Goal: Task Accomplishment & Management: Use online tool/utility

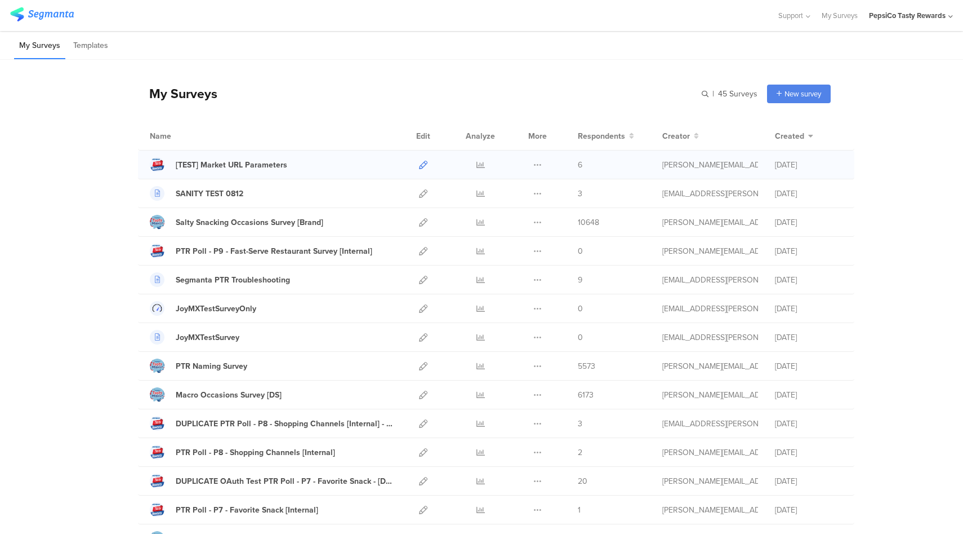
click at [421, 166] on icon at bounding box center [423, 165] width 8 height 8
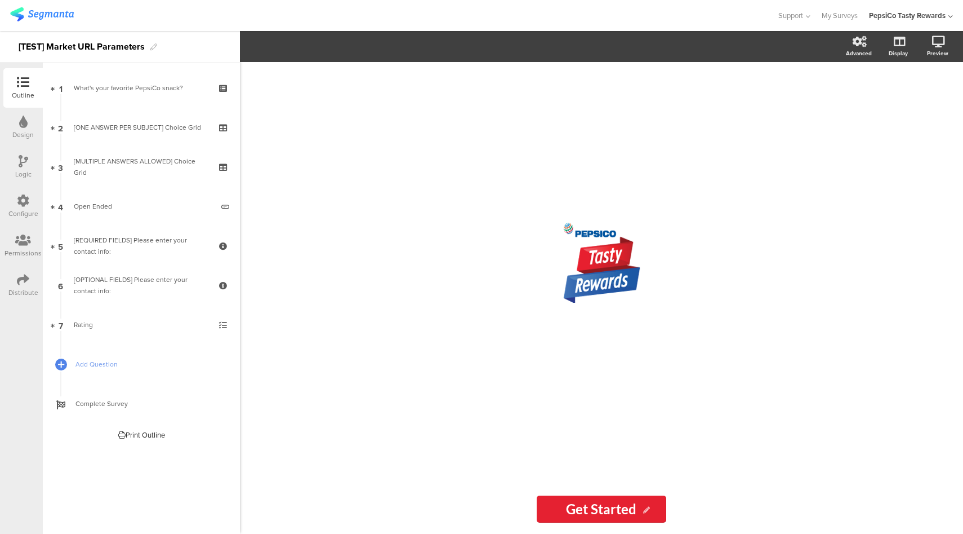
click at [30, 204] on div "Configure" at bounding box center [22, 205] width 39 height 39
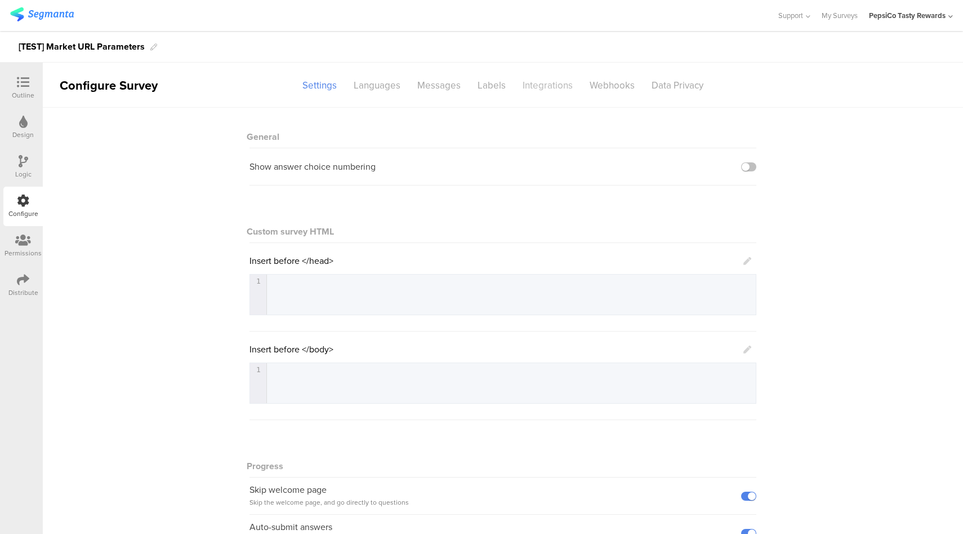
click at [533, 90] on div "Integrations" at bounding box center [547, 86] width 67 height 20
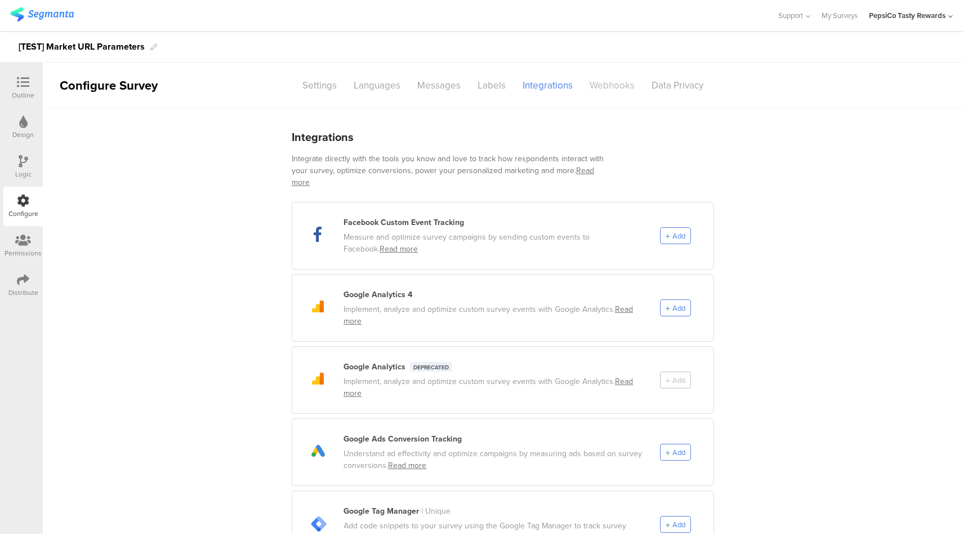
click at [592, 86] on div "Webhooks" at bounding box center [612, 86] width 62 height 20
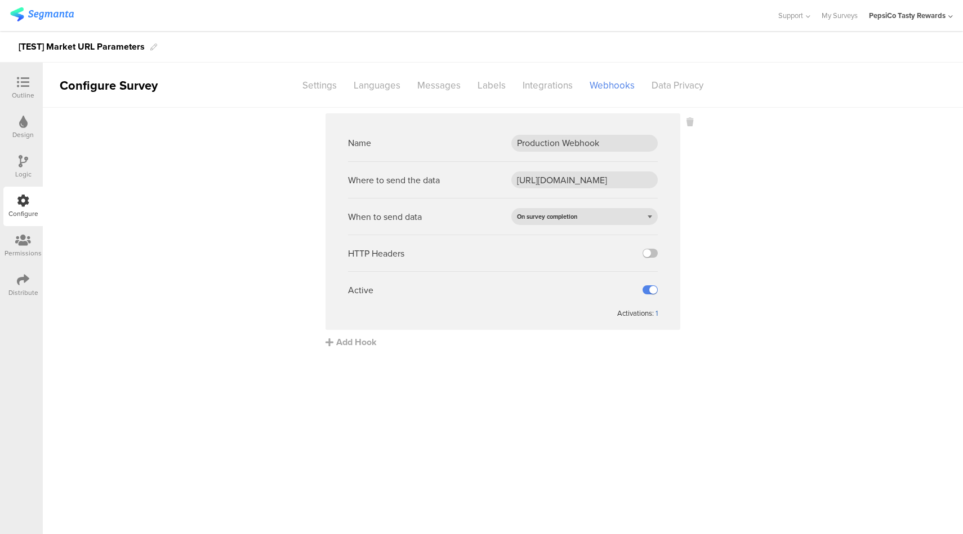
click at [656, 312] on div "1" at bounding box center [657, 313] width 2 height 11
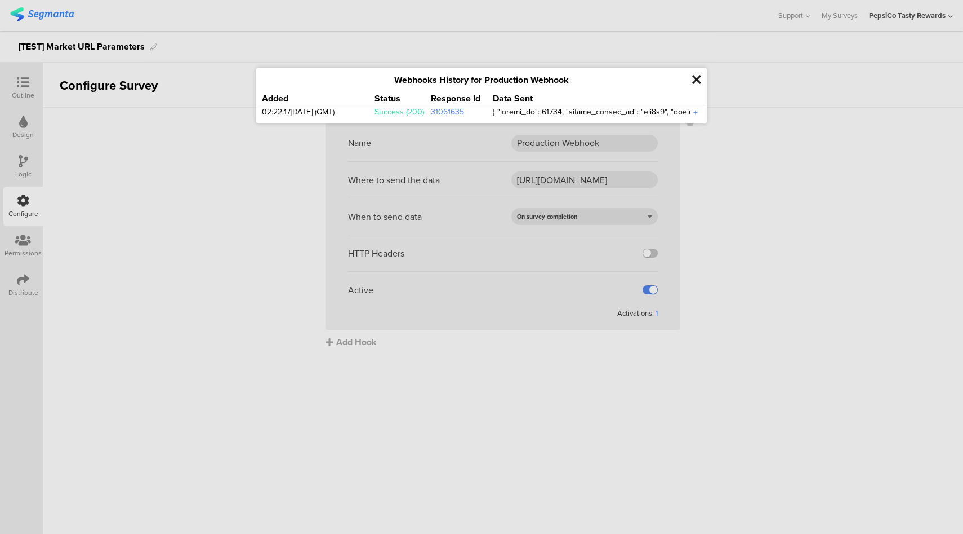
click at [695, 114] on div "+" at bounding box center [695, 112] width 11 height 13
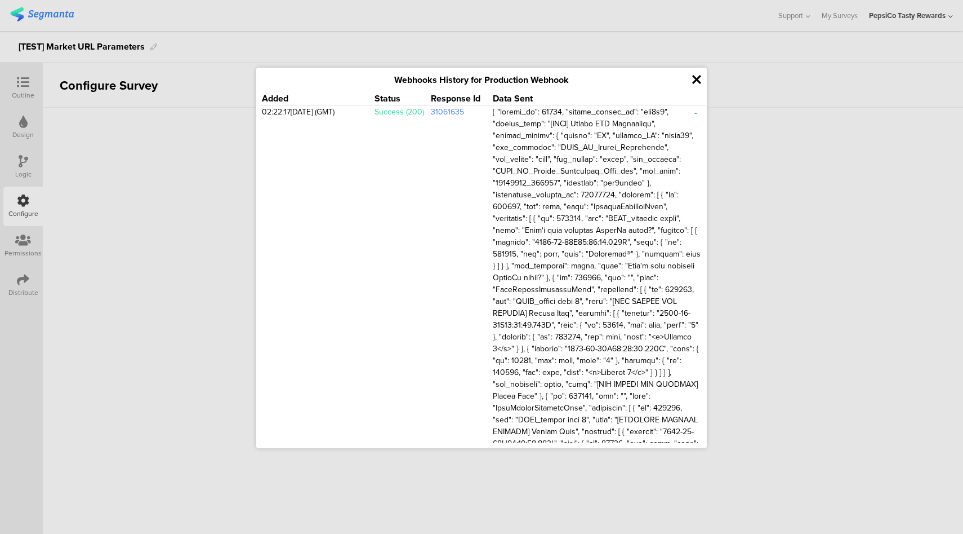
click at [695, 83] on icon at bounding box center [696, 79] width 9 height 13
